Goal: Check status: Check status

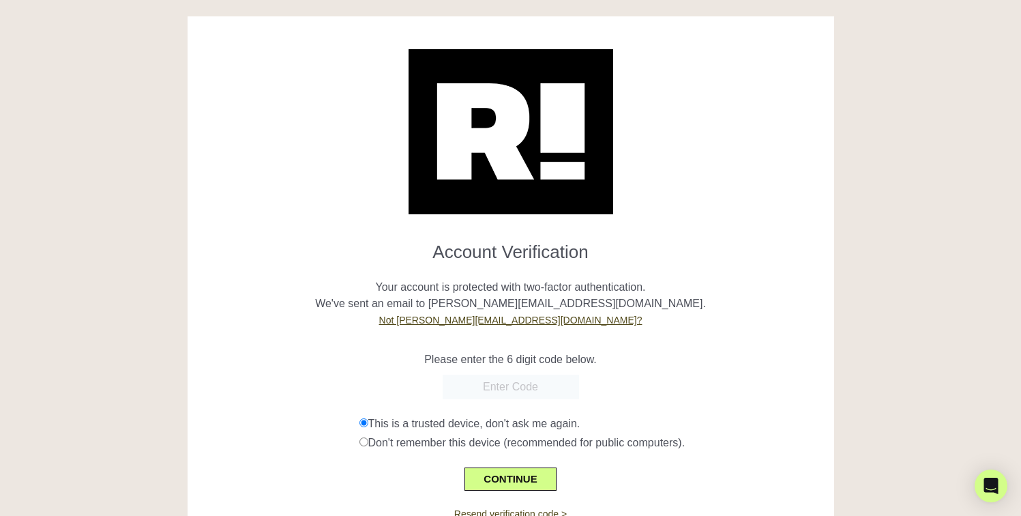
paste input "807775"
type input "807775"
click at [540, 468] on button "CONTINUE" at bounding box center [509, 478] width 91 height 23
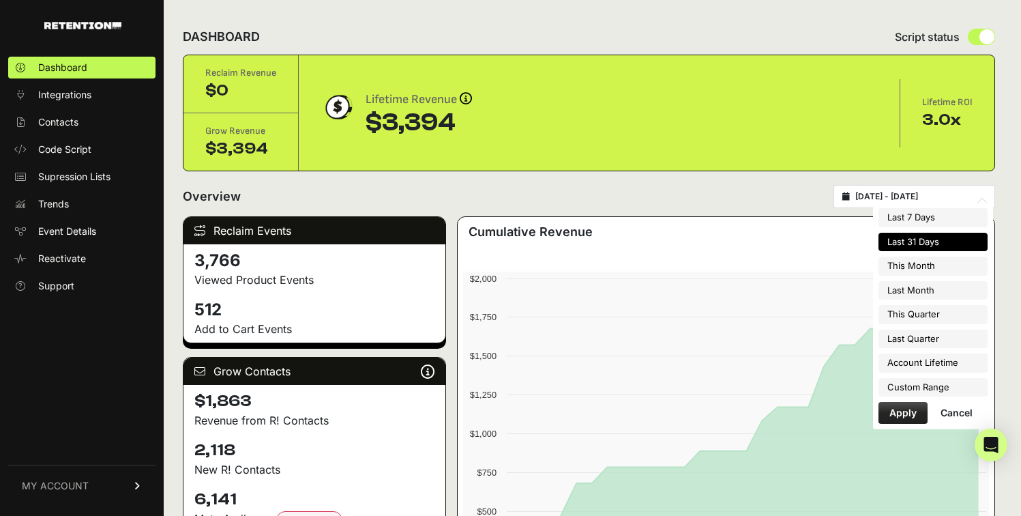
click at [904, 201] on input "[DATE] - [DATE]" at bounding box center [920, 196] width 131 height 11
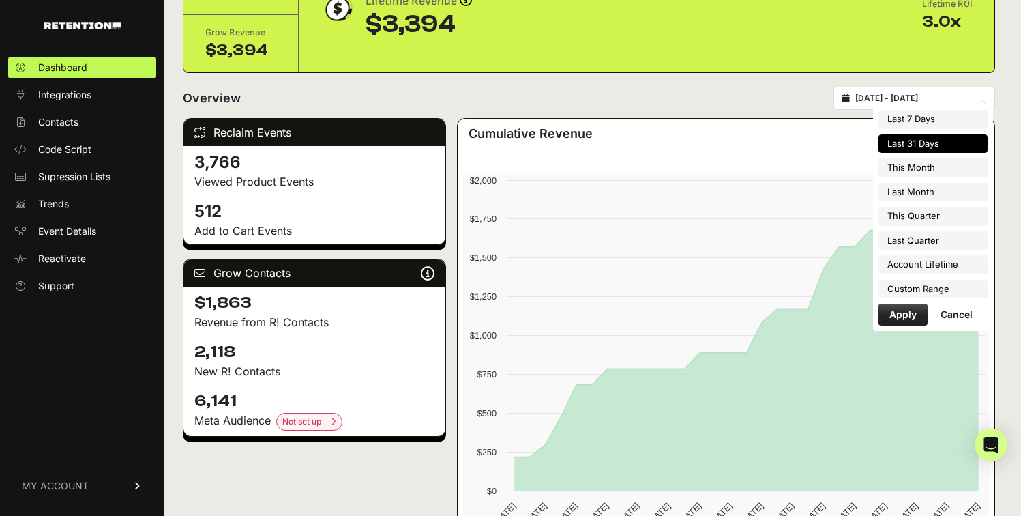
scroll to position [118, 0]
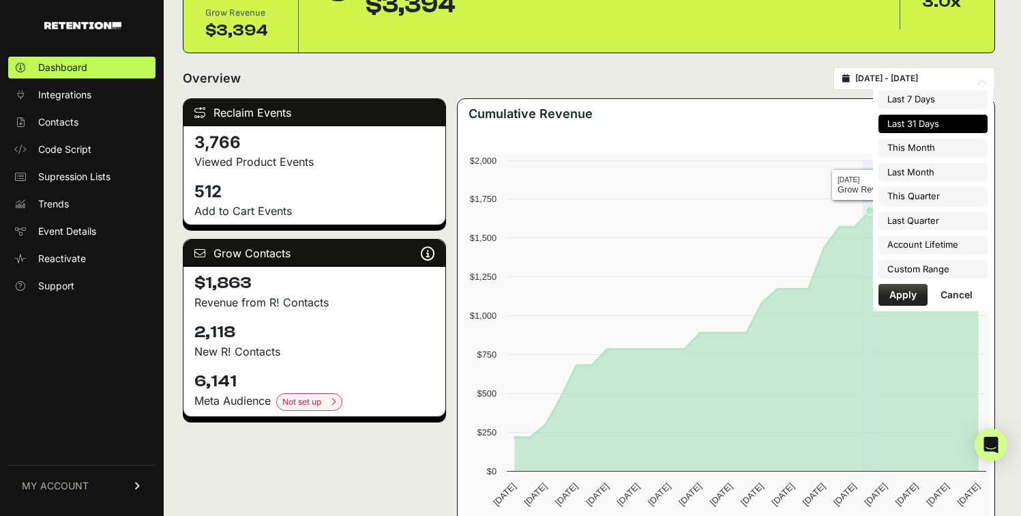
type input "2025-08-01"
type input "2025-08-31"
type input "2025-08-12"
type input "2025-09-11"
type input "2025-09-01"
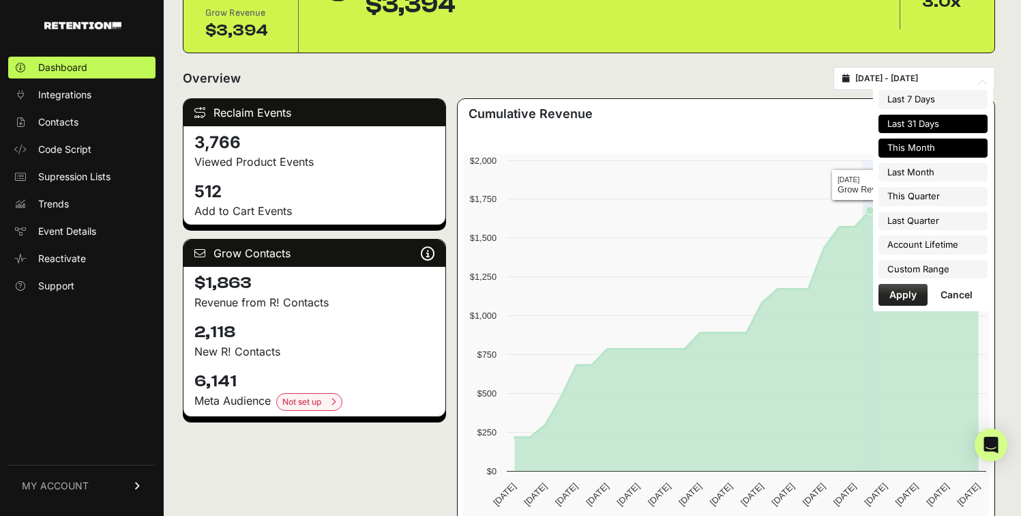
type input "2025-09-30"
type input "2025-08-12"
type input "2025-09-11"
type input "2025-09-01"
type input "2025-09-30"
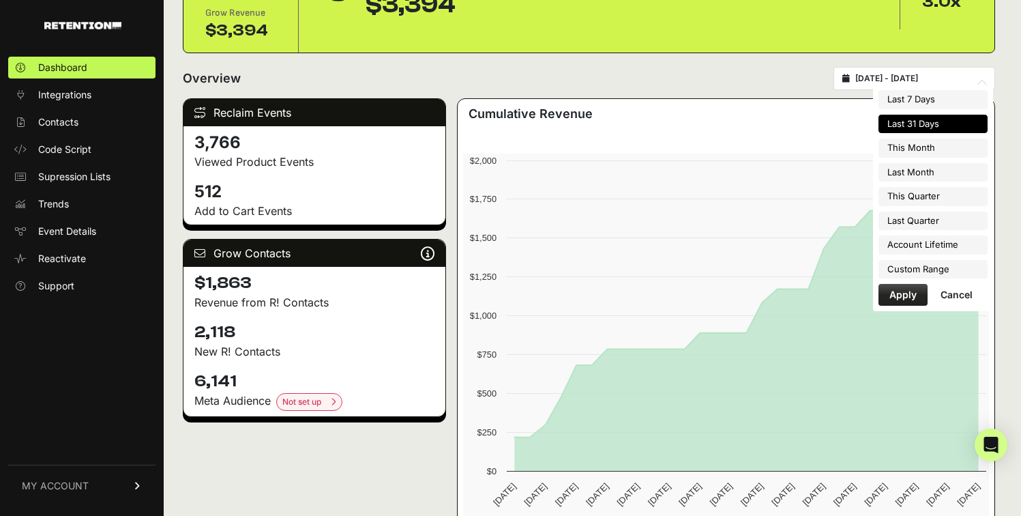
type input "2025-08-12"
type input "2025-09-11"
type input "2025-04-01"
type input "2025-06-30"
type input "2025-08-12"
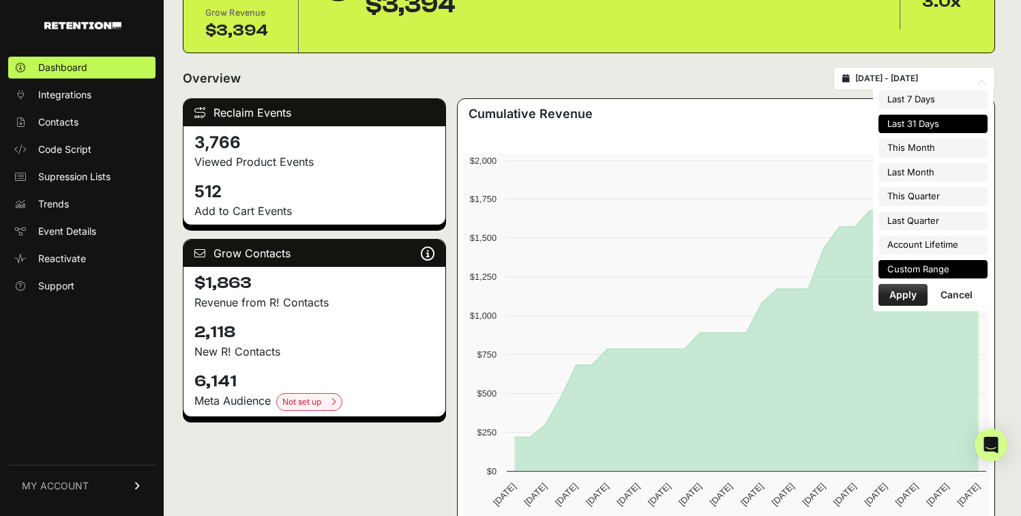
type input "2025-09-11"
click at [907, 271] on li "Custom Range" at bounding box center [932, 269] width 109 height 19
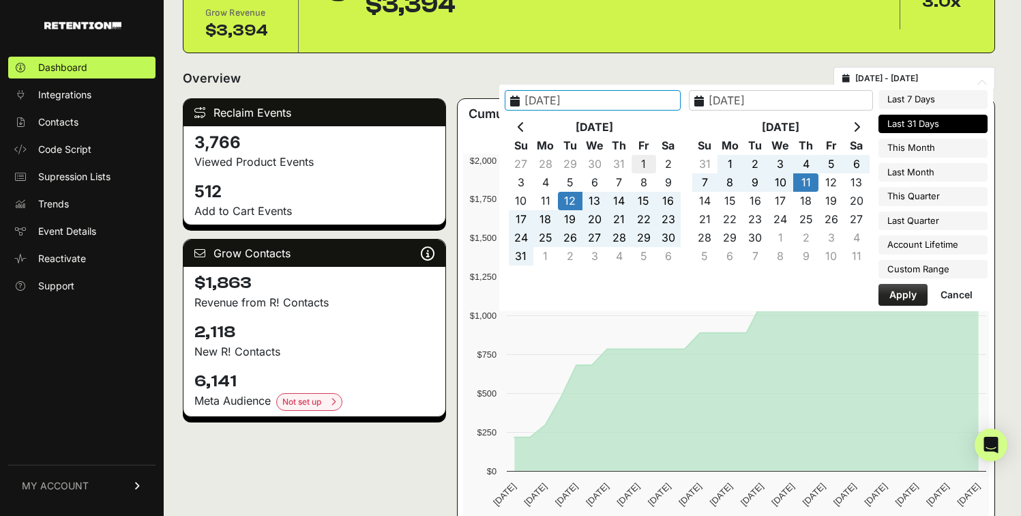
type input "2025-08-01"
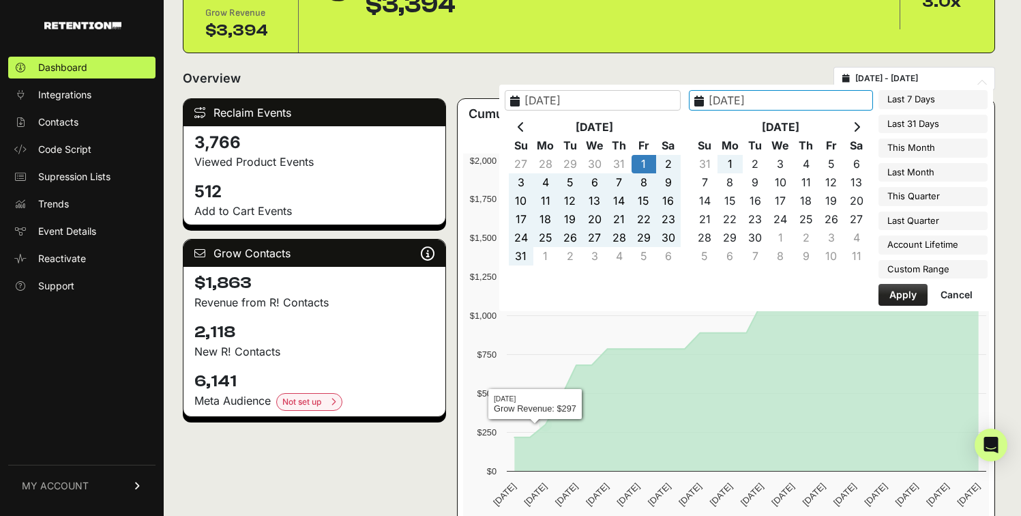
type input "2025-08-31"
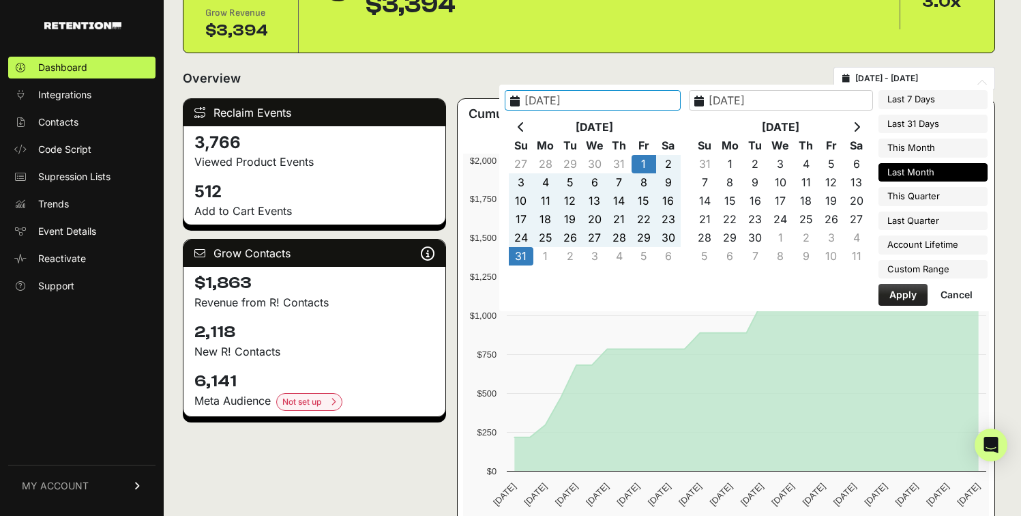
type input "2025-08-01"
click at [908, 291] on button "Apply" at bounding box center [902, 295] width 49 height 22
type input "2025-08-01 - 2025-08-31"
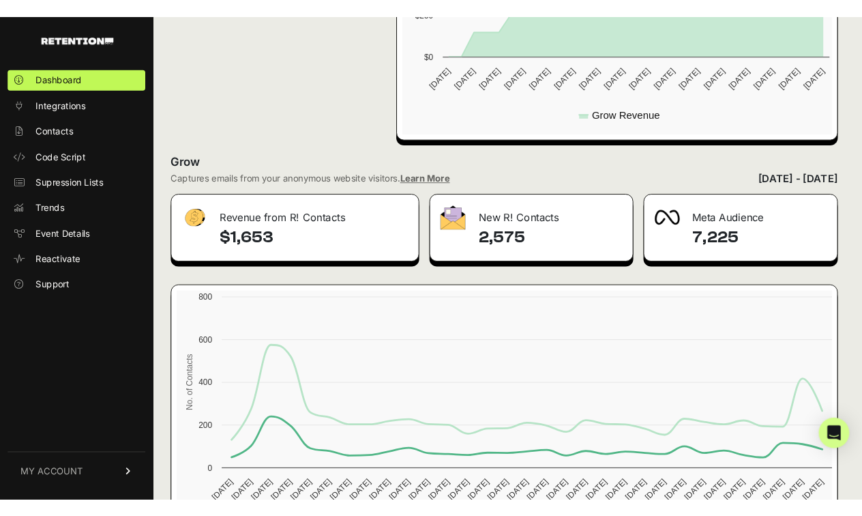
scroll to position [621, 0]
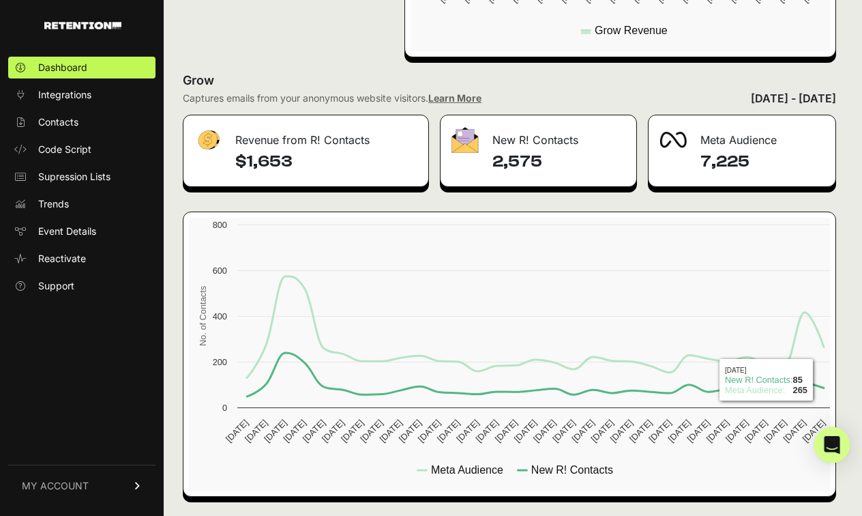
click at [837, 442] on icon "Open Intercom Messenger" at bounding box center [832, 445] width 16 height 18
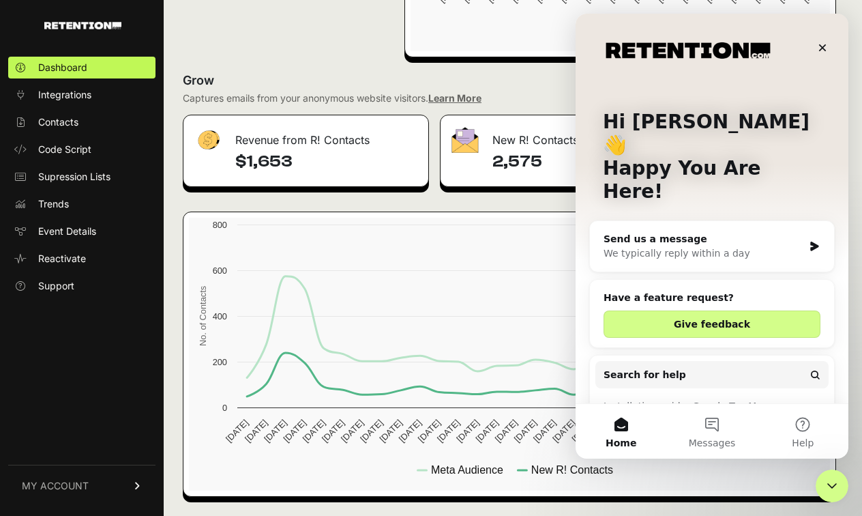
scroll to position [0, 0]
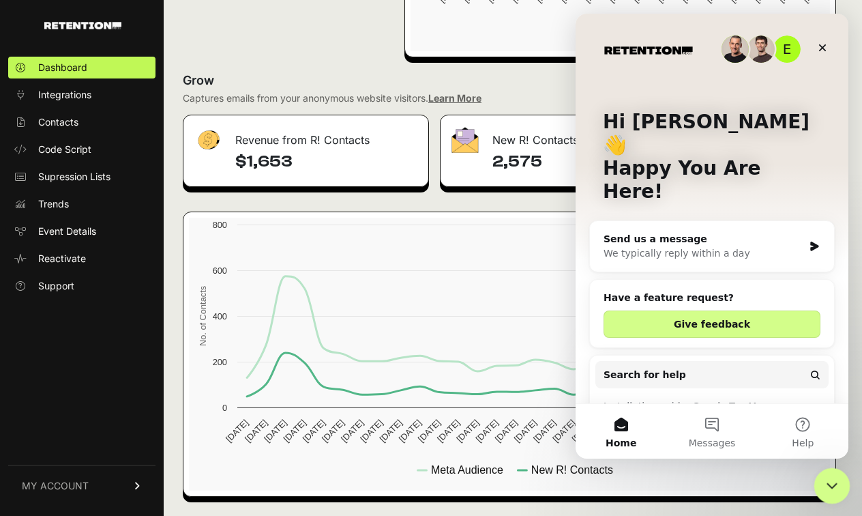
click at [838, 485] on div "Close Intercom Messenger" at bounding box center [830, 483] width 33 height 33
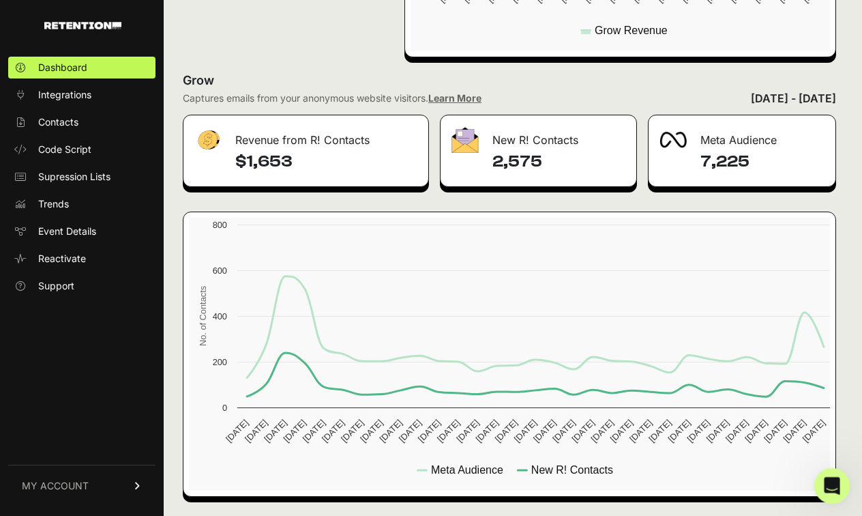
click at [842, 480] on div "Open Intercom Messenger" at bounding box center [829, 483] width 45 height 45
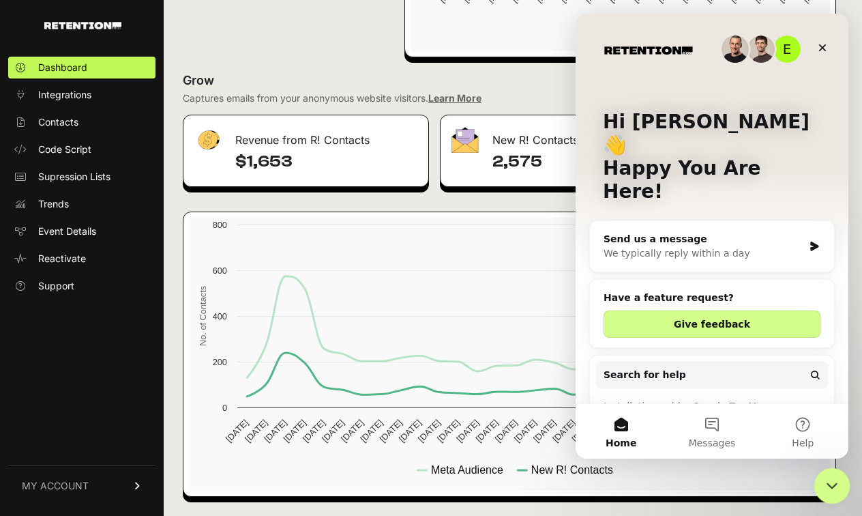
click at [842, 480] on div "Close Intercom Messenger" at bounding box center [830, 483] width 33 height 33
